Goal: Navigation & Orientation: Find specific page/section

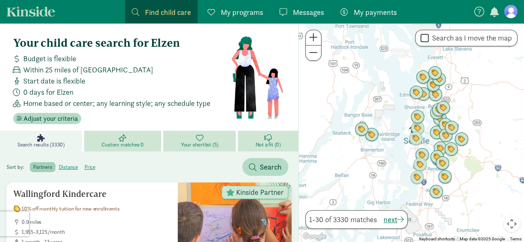
click at [224, 21] on link "My programs Programs" at bounding box center [235, 11] width 69 height 23
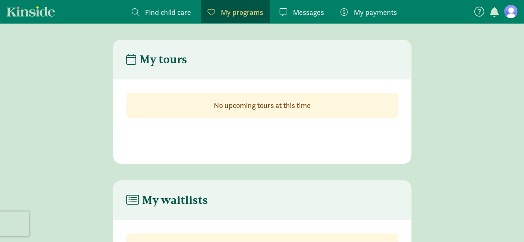
click at [514, 14] on figure at bounding box center [510, 11] width 13 height 13
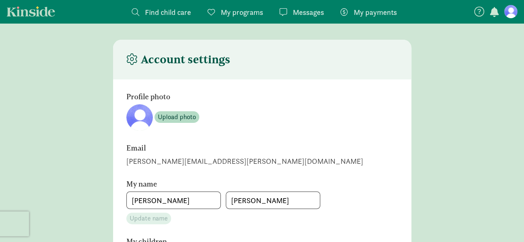
click at [369, 14] on span "My payments" at bounding box center [374, 12] width 43 height 11
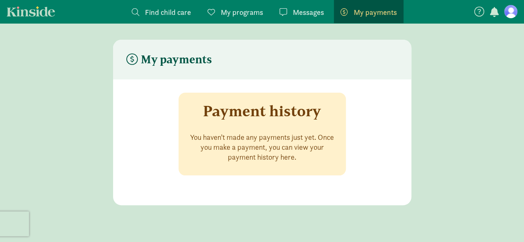
click at [512, 13] on figure at bounding box center [510, 11] width 13 height 13
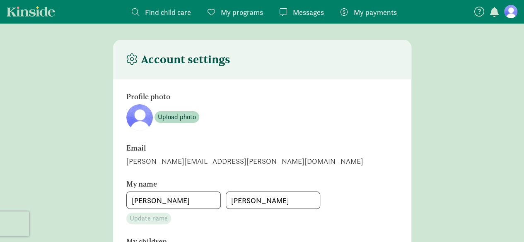
click at [474, 12] on icon at bounding box center [479, 12] width 10 height 10
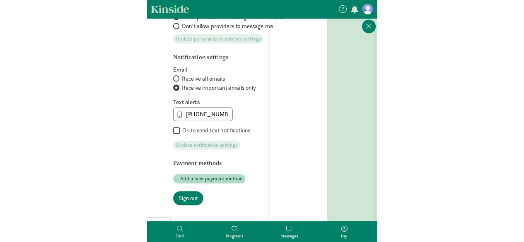
scroll to position [218, 0]
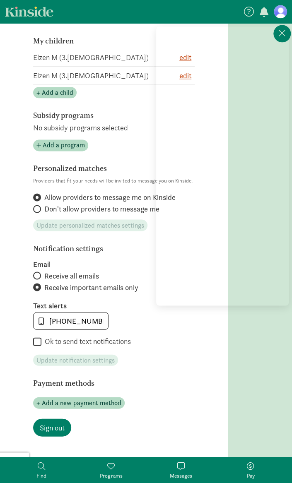
click at [278, 36] on icon at bounding box center [281, 33] width 7 height 10
